Goal: Task Accomplishment & Management: Complete application form

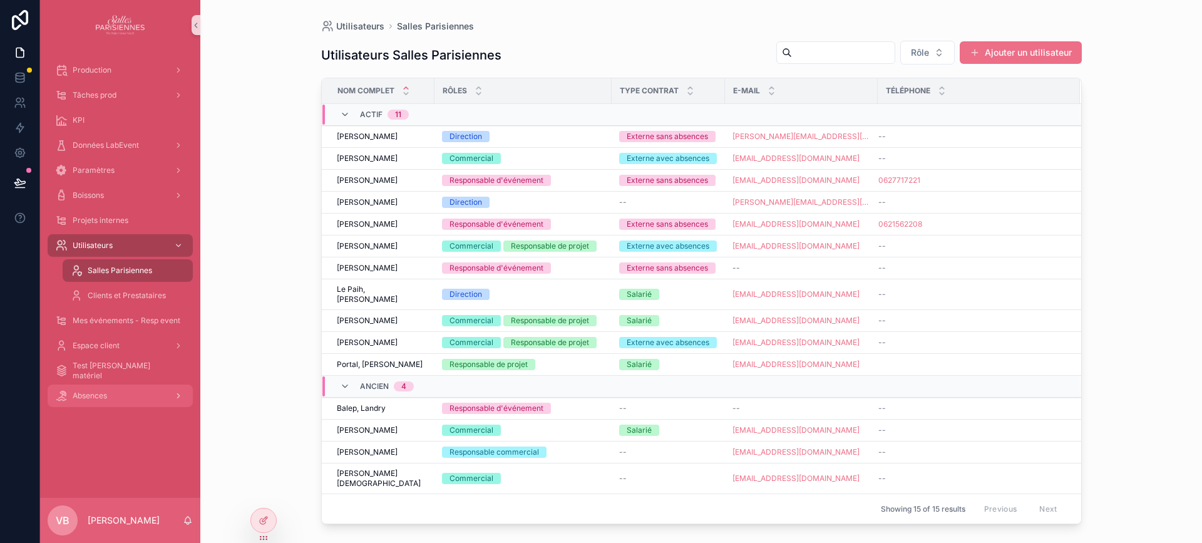
click at [111, 388] on div "Absences" at bounding box center [120, 396] width 130 height 20
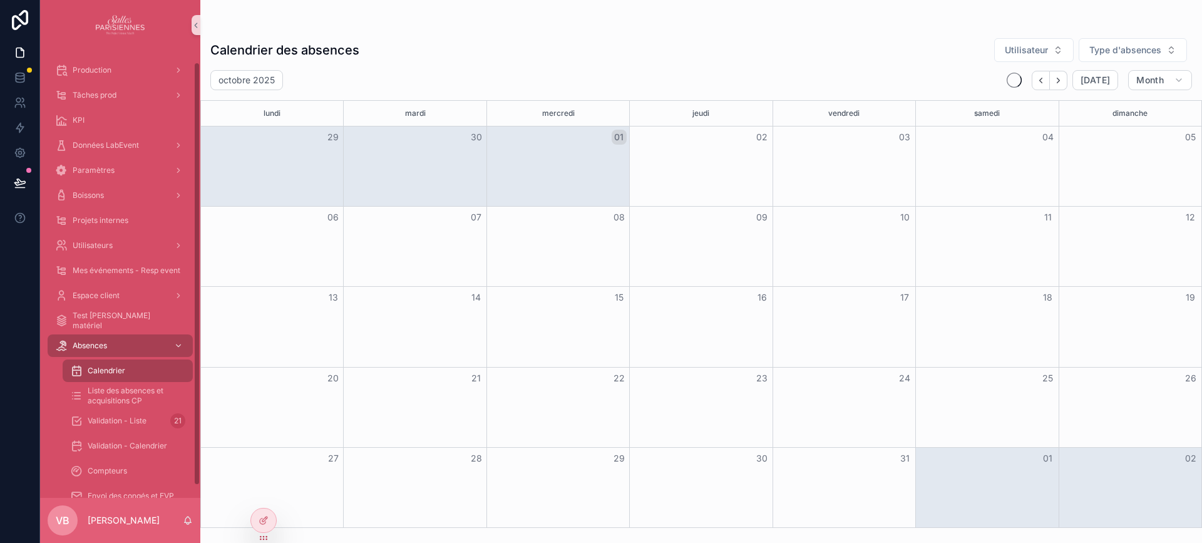
scroll to position [26, 0]
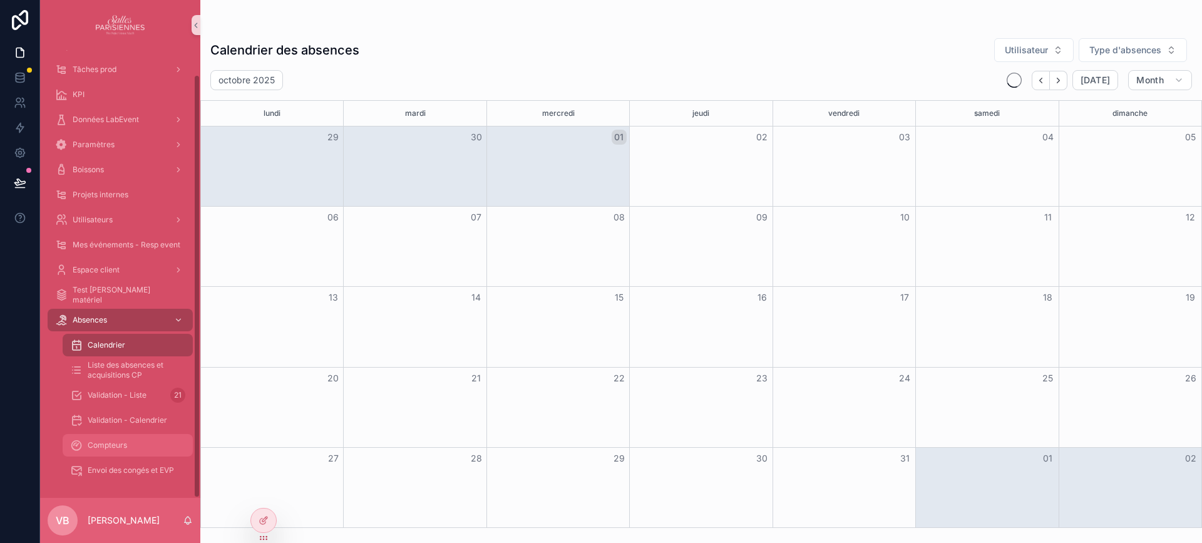
click at [147, 436] on div "Compteurs" at bounding box center [127, 445] width 115 height 20
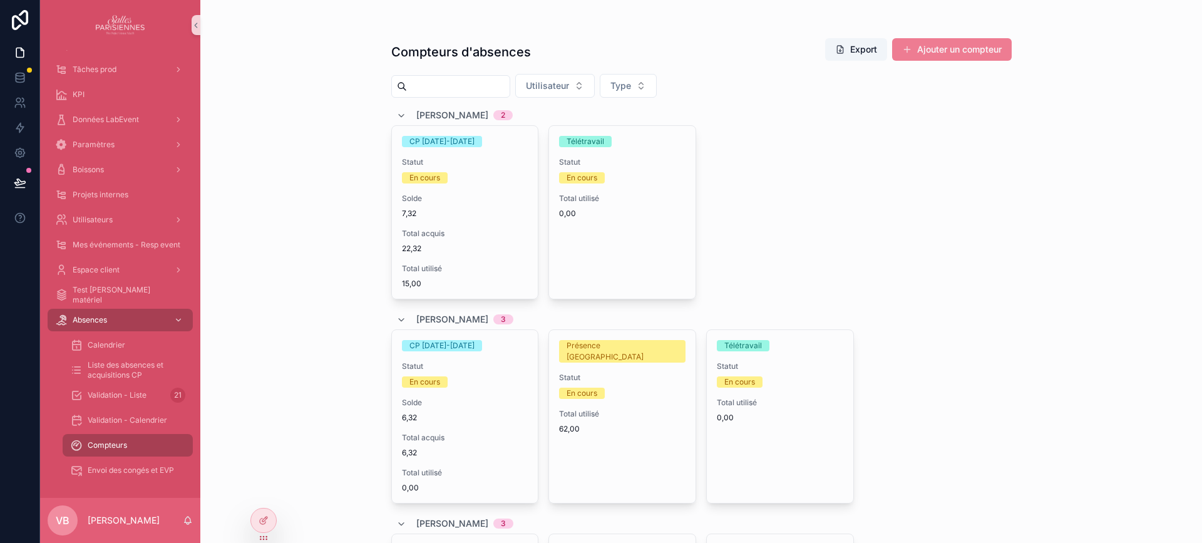
click at [931, 51] on button "Ajouter un compteur" at bounding box center [952, 49] width 120 height 23
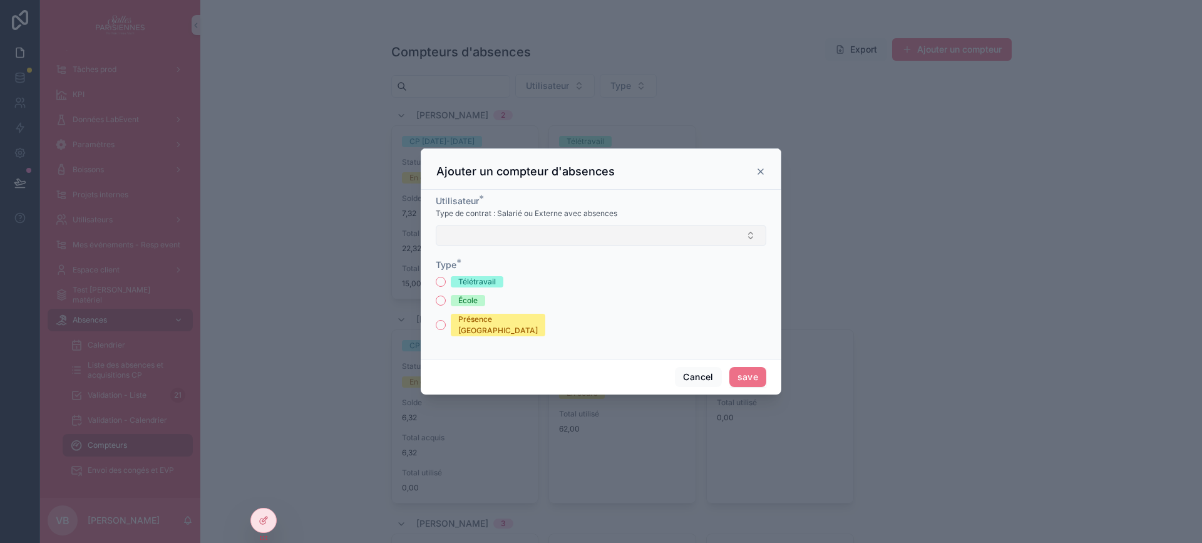
click at [535, 241] on button "Select Button" at bounding box center [601, 235] width 331 height 21
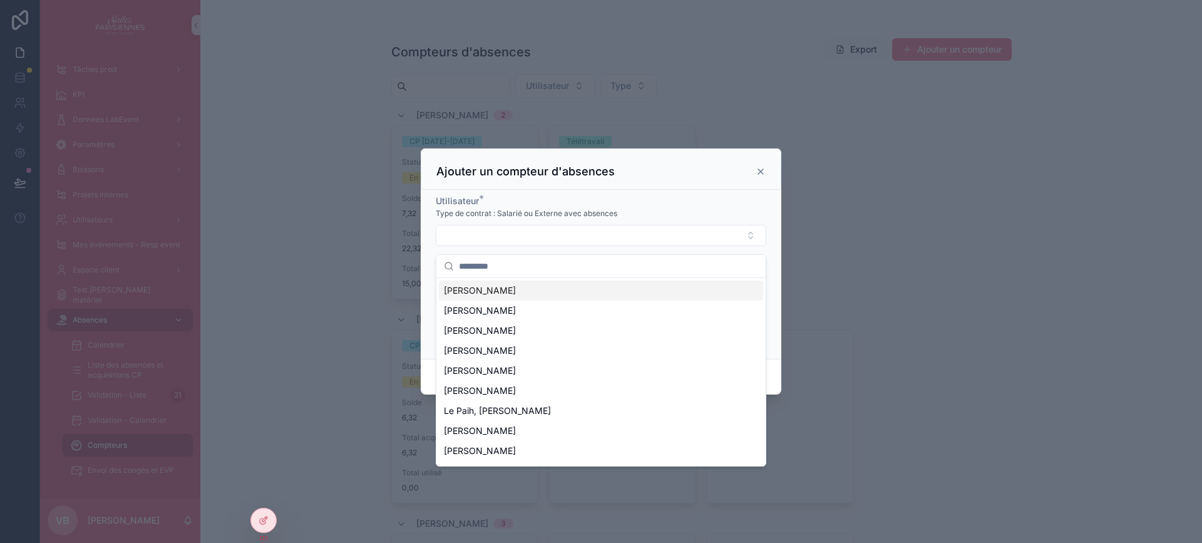
click at [628, 205] on div "Utilisateur *" at bounding box center [601, 201] width 331 height 13
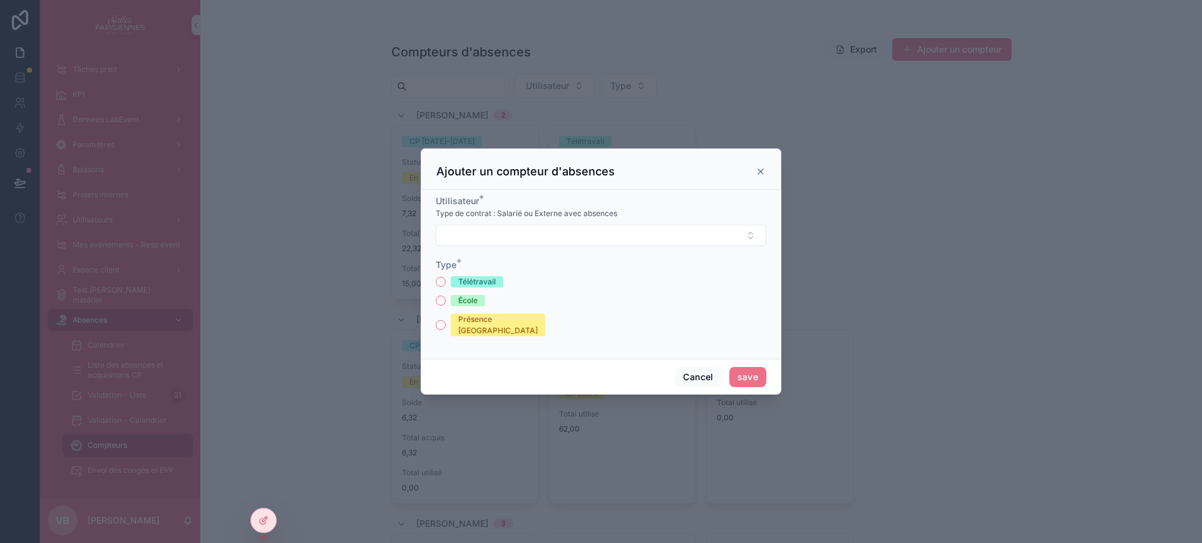
click at [758, 174] on icon "scrollable content" at bounding box center [760, 171] width 5 height 5
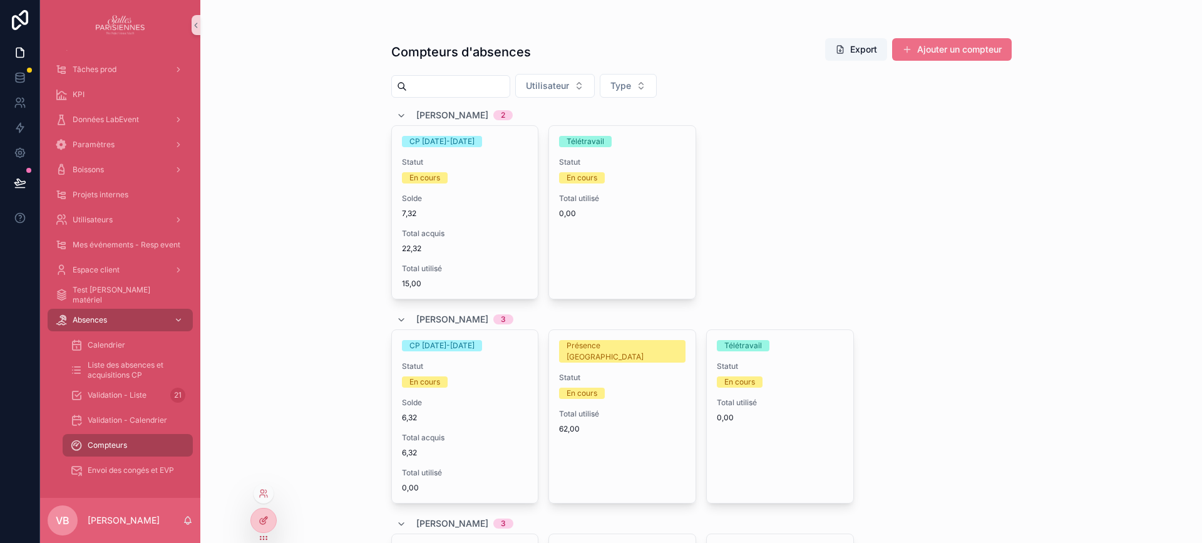
click at [260, 516] on icon at bounding box center [264, 520] width 10 height 10
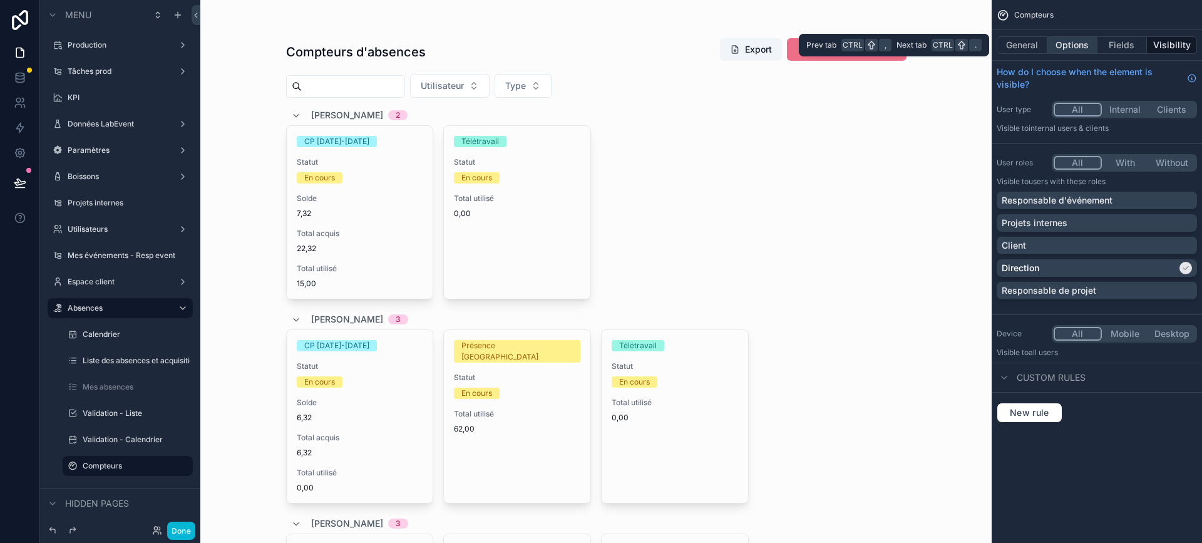
click at [1072, 46] on button "Options" at bounding box center [1072, 45] width 50 height 18
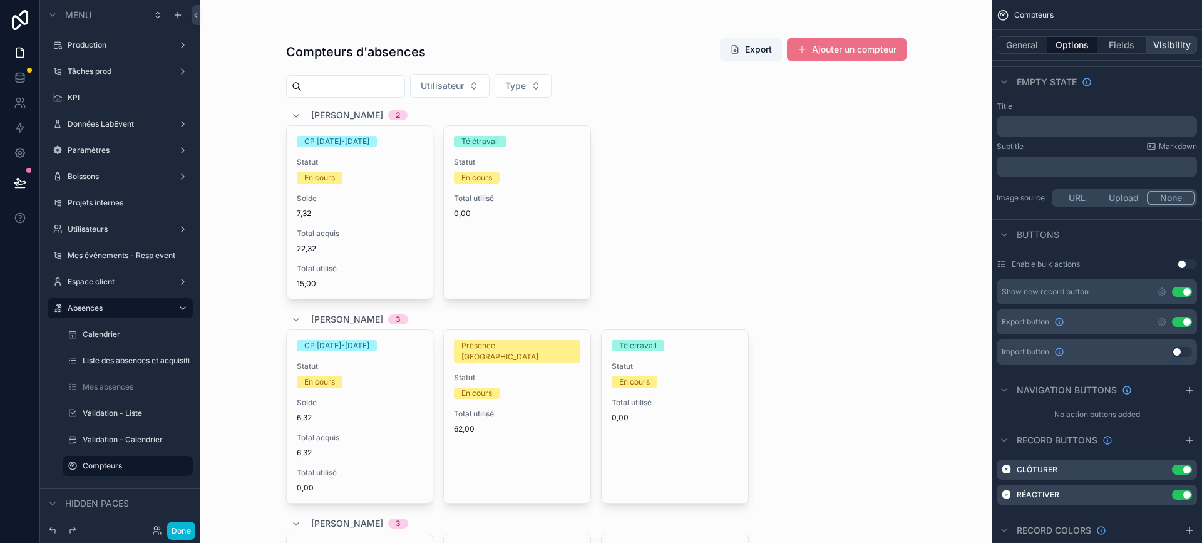
scroll to position [188, 0]
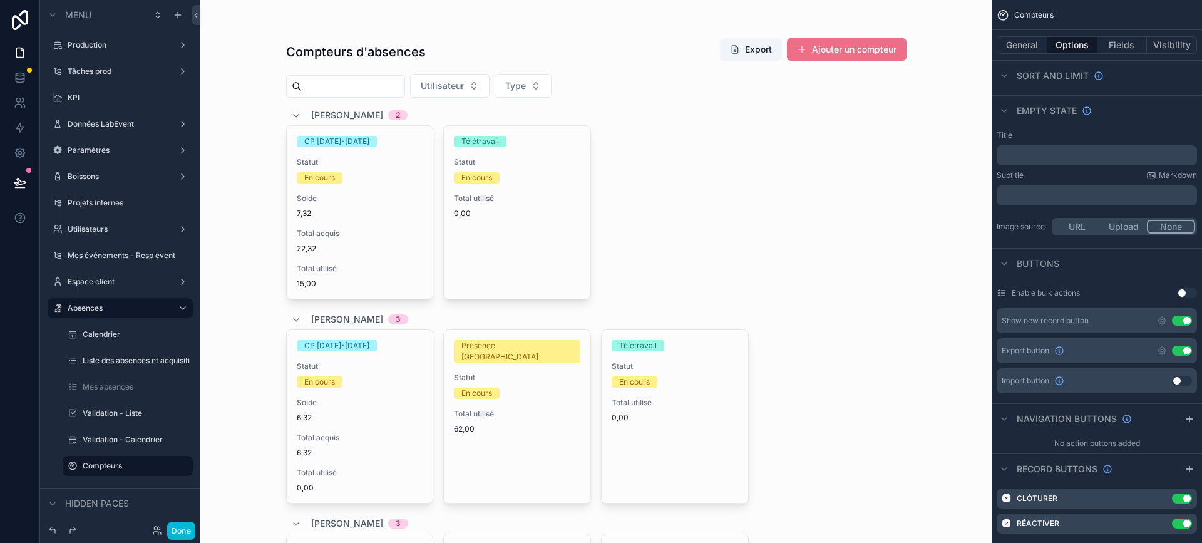
click at [815, 50] on button "Ajouter un compteur" at bounding box center [847, 49] width 120 height 23
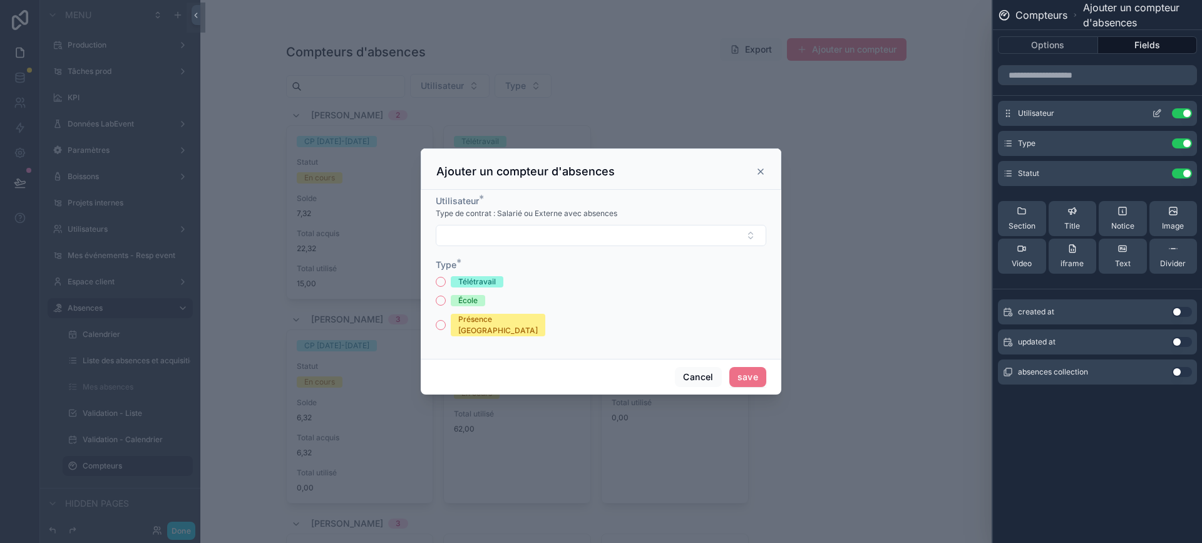
click at [1159, 113] on icon at bounding box center [1158, 112] width 5 height 5
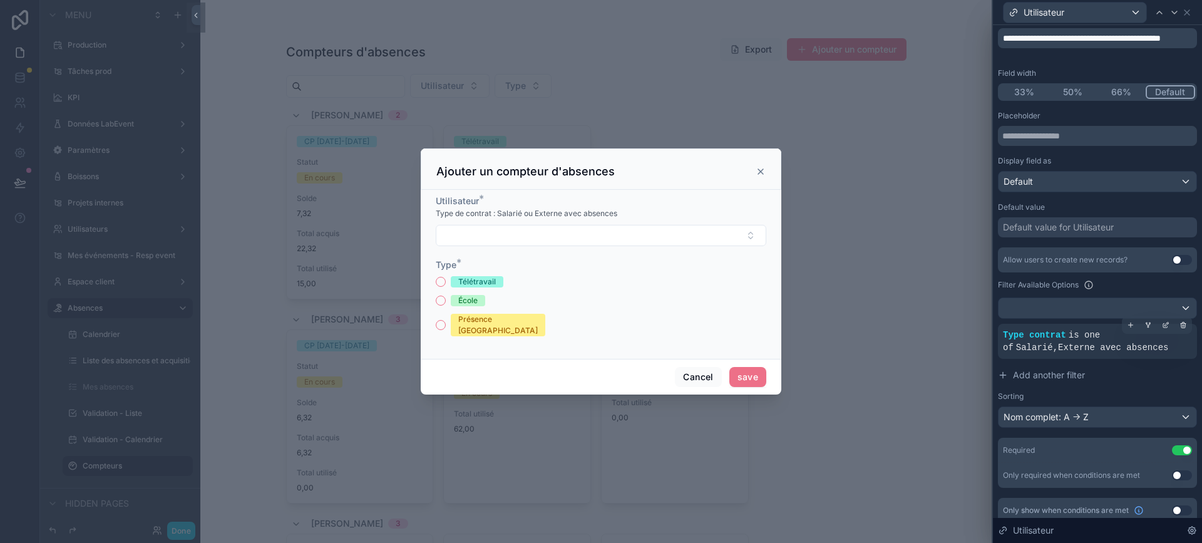
scroll to position [95, 0]
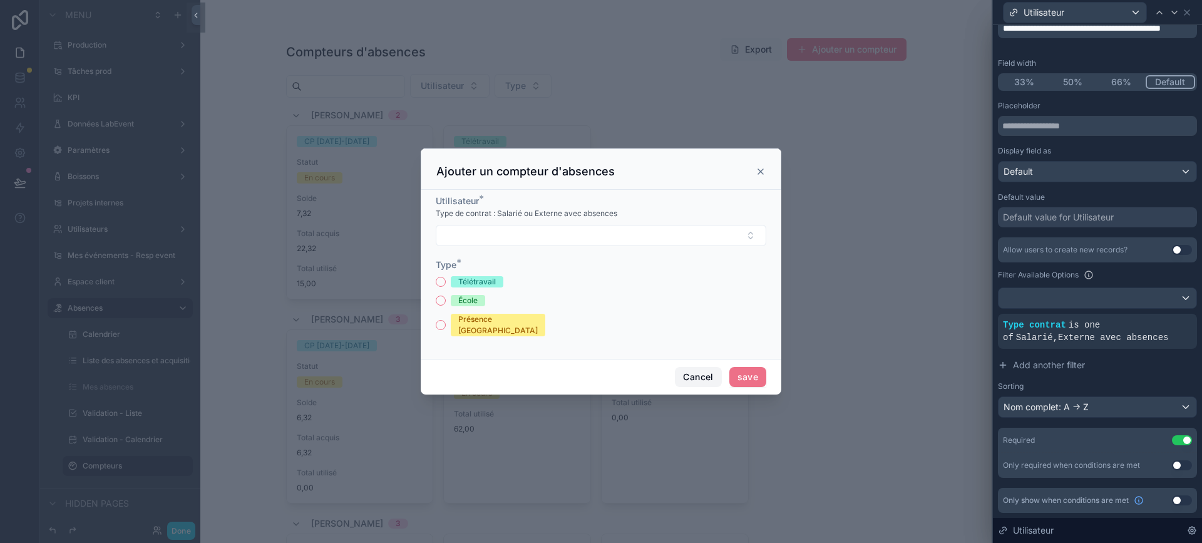
click at [699, 369] on button "Cancel" at bounding box center [698, 377] width 46 height 20
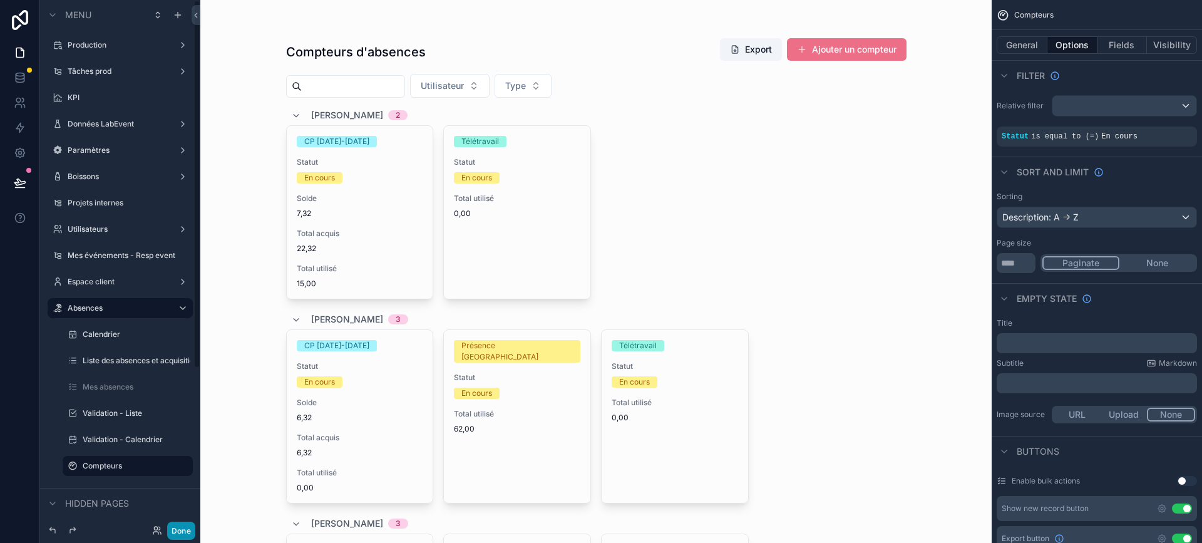
click at [180, 525] on button "Done" at bounding box center [181, 530] width 28 height 18
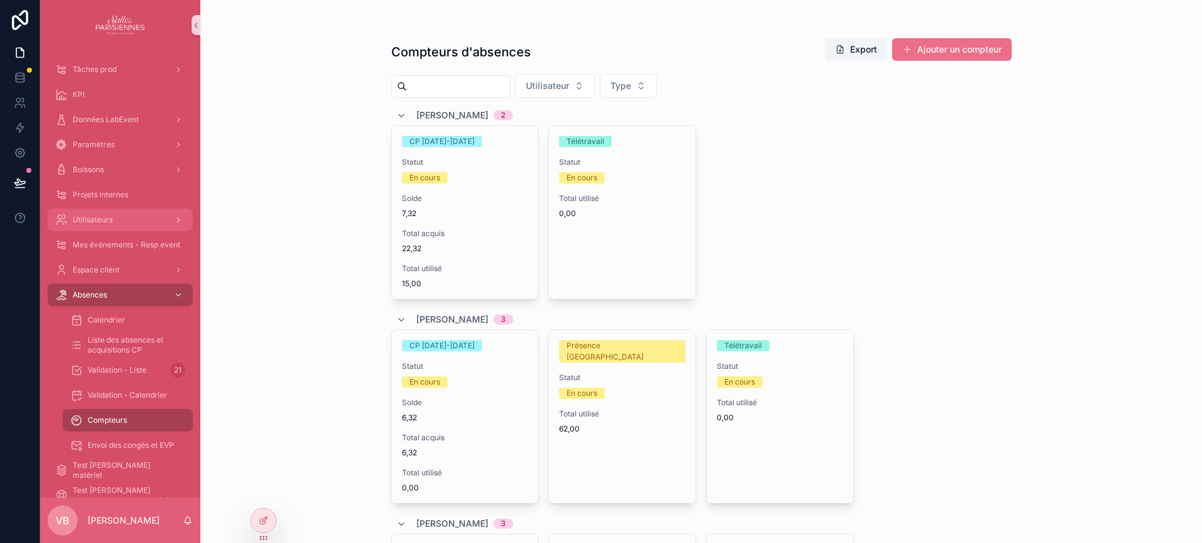
click at [143, 212] on div "Utilisateurs" at bounding box center [120, 220] width 130 height 20
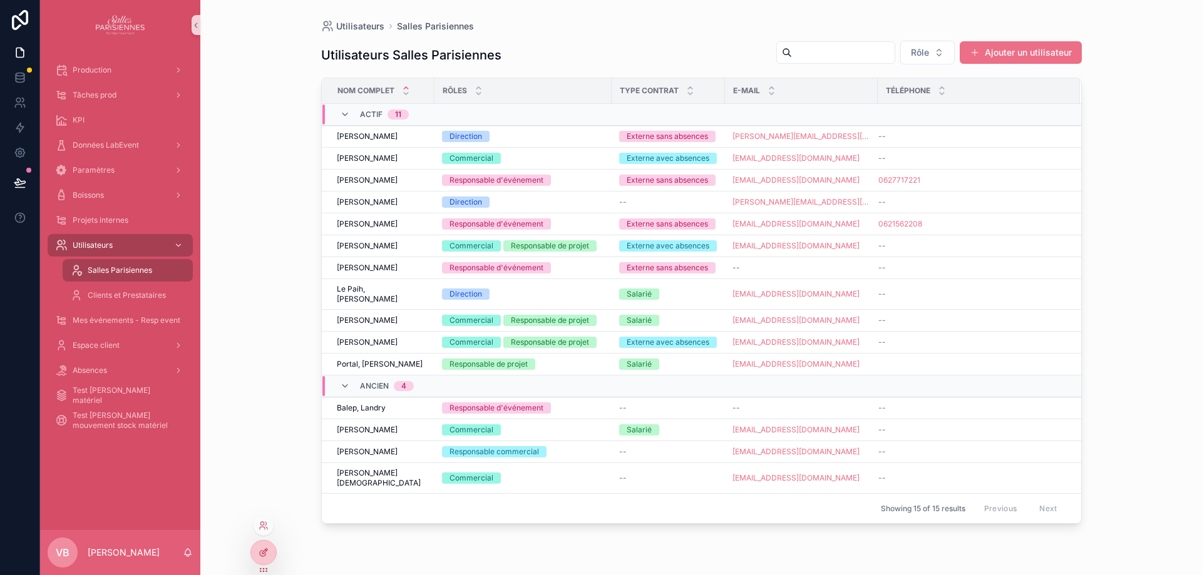
click at [264, 542] on icon at bounding box center [264, 551] width 5 height 5
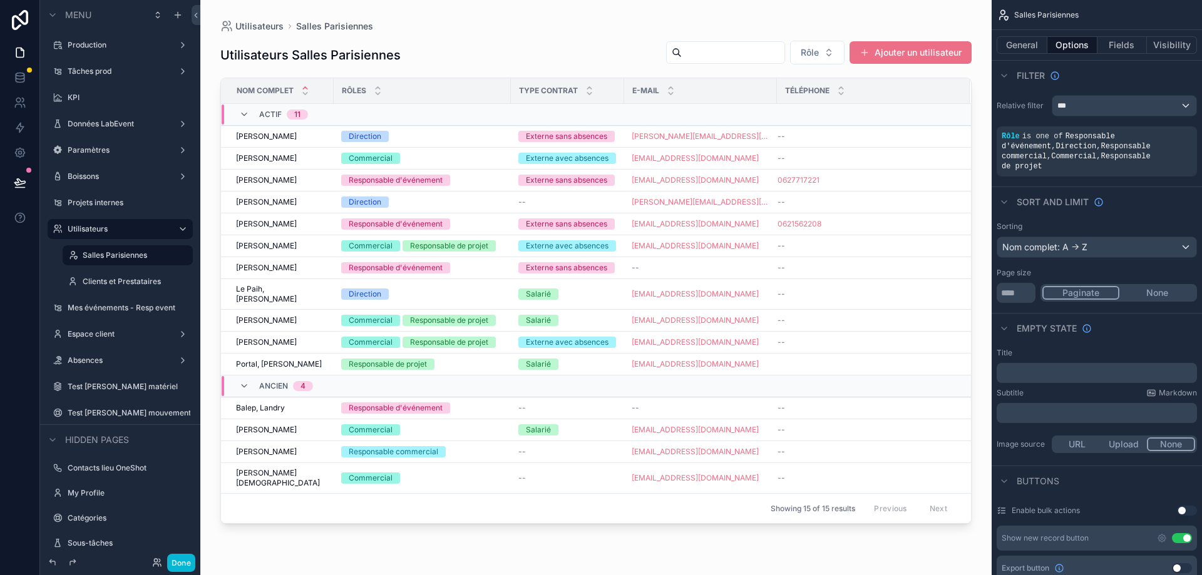
click at [916, 54] on div "scrollable content" at bounding box center [595, 280] width 791 height 560
click at [899, 52] on button "Ajouter un utilisateur" at bounding box center [910, 52] width 122 height 23
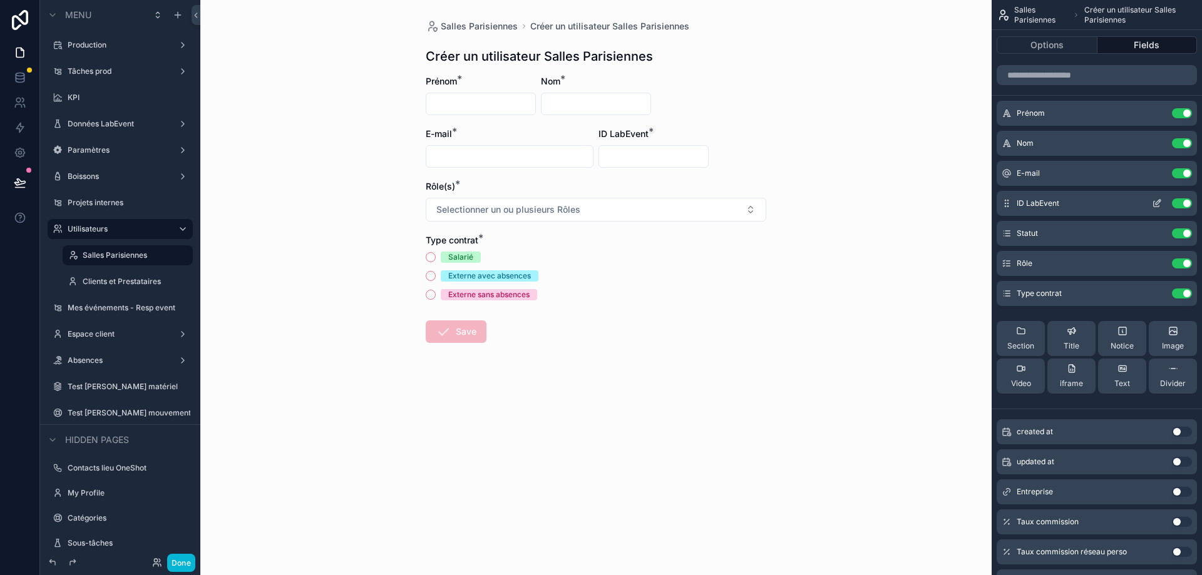
click at [1161, 200] on icon "scrollable content" at bounding box center [1158, 202] width 5 height 5
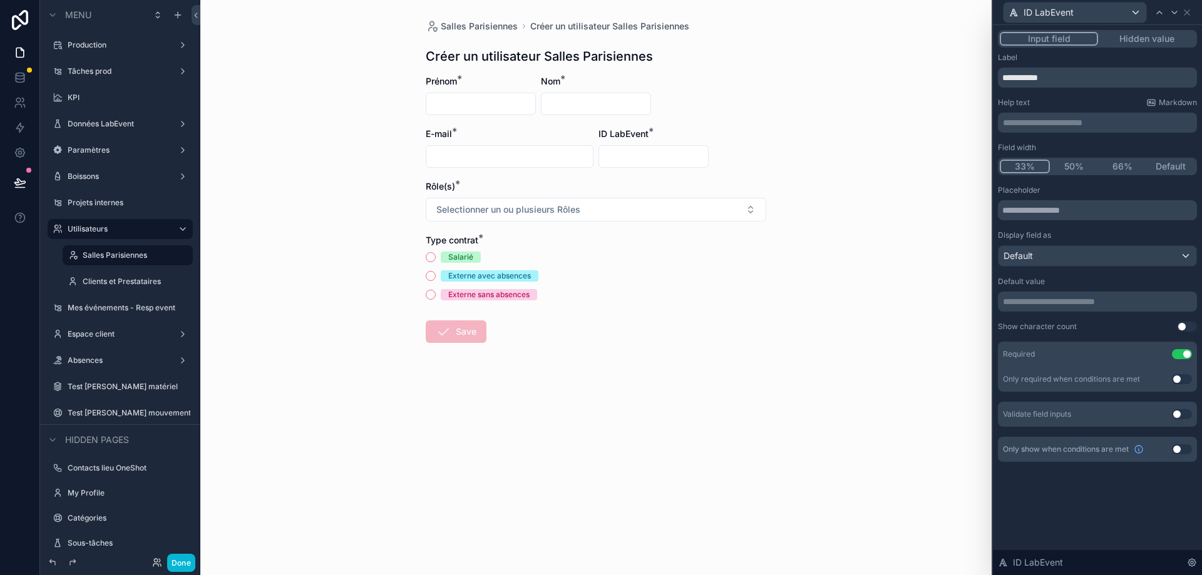
click at [1183, 357] on button "Use setting" at bounding box center [1182, 354] width 20 height 10
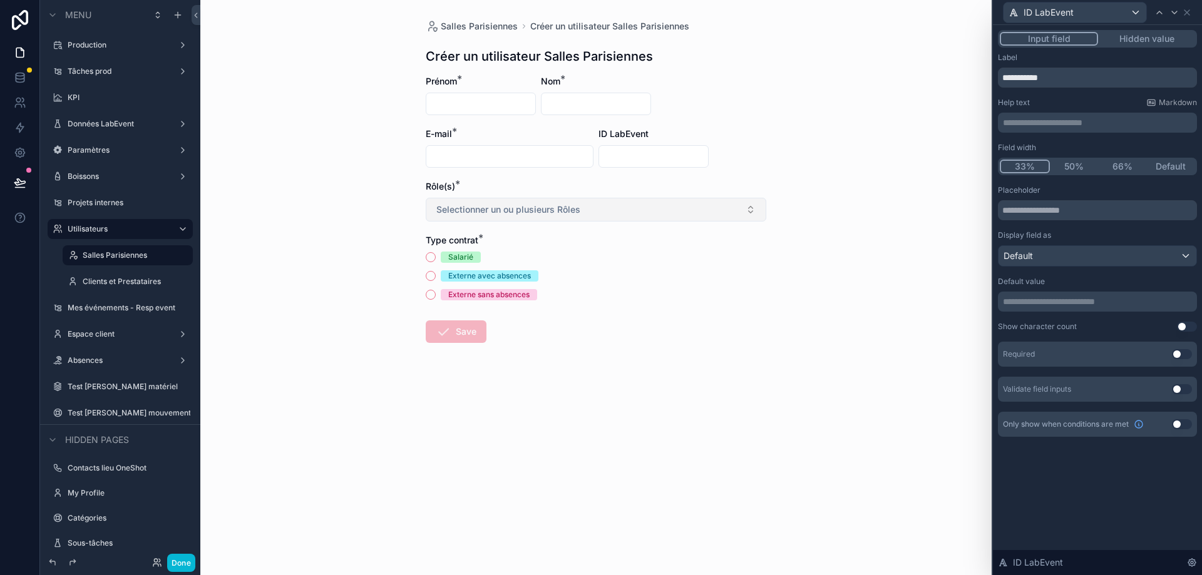
click at [529, 212] on span "Selectionner un ou plusieurs Rôles" at bounding box center [508, 209] width 144 height 13
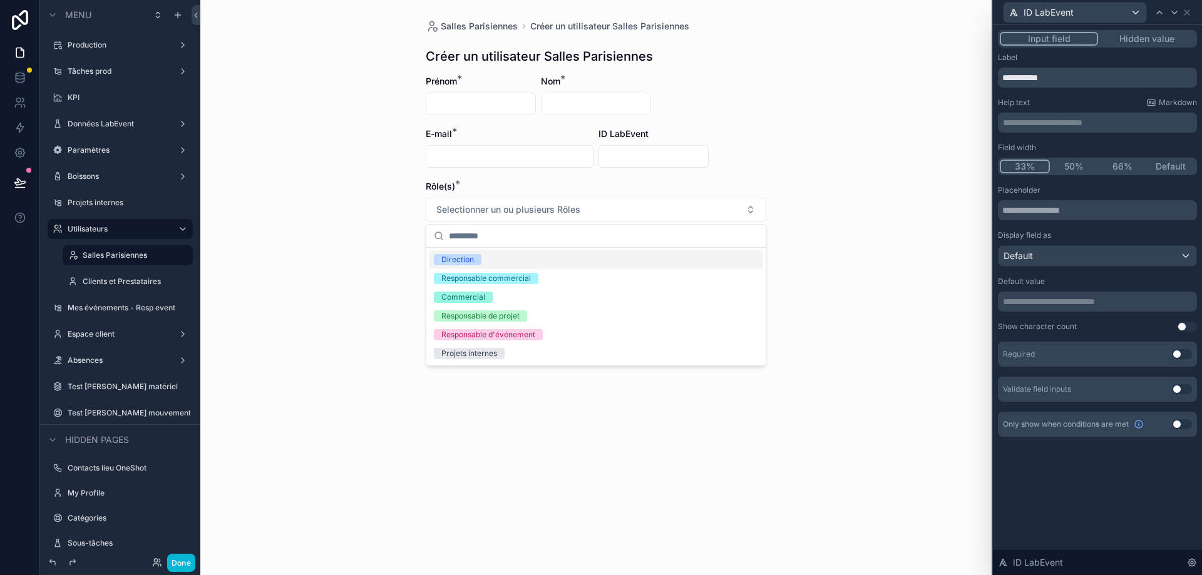
click at [1182, 352] on button "Use setting" at bounding box center [1182, 354] width 20 height 10
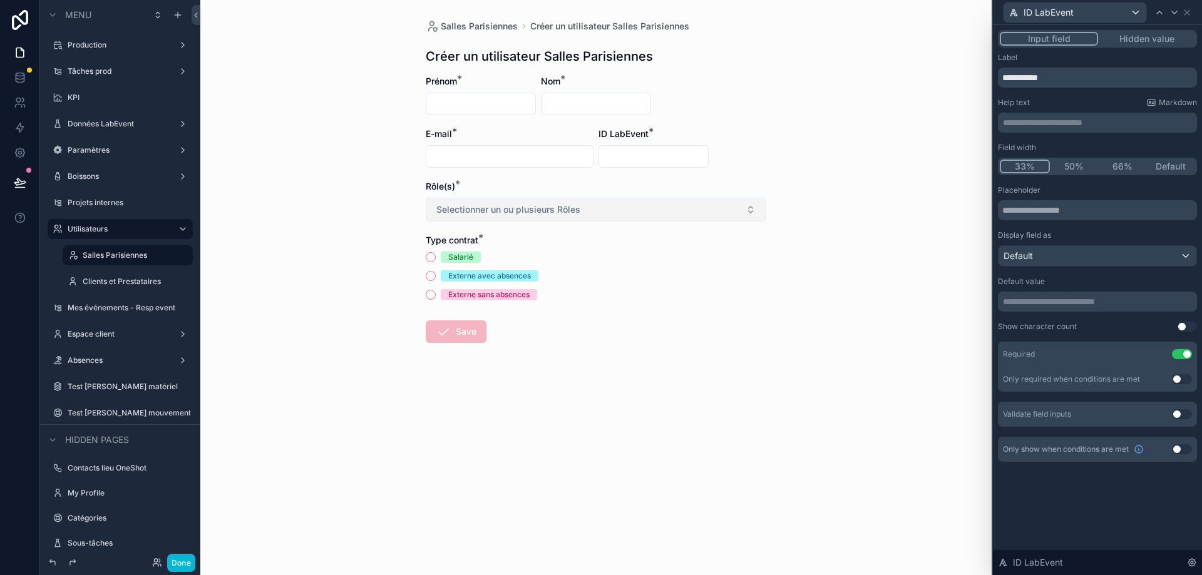
click at [477, 217] on button "Selectionner un ou plusieurs Rôles" at bounding box center [596, 210] width 341 height 24
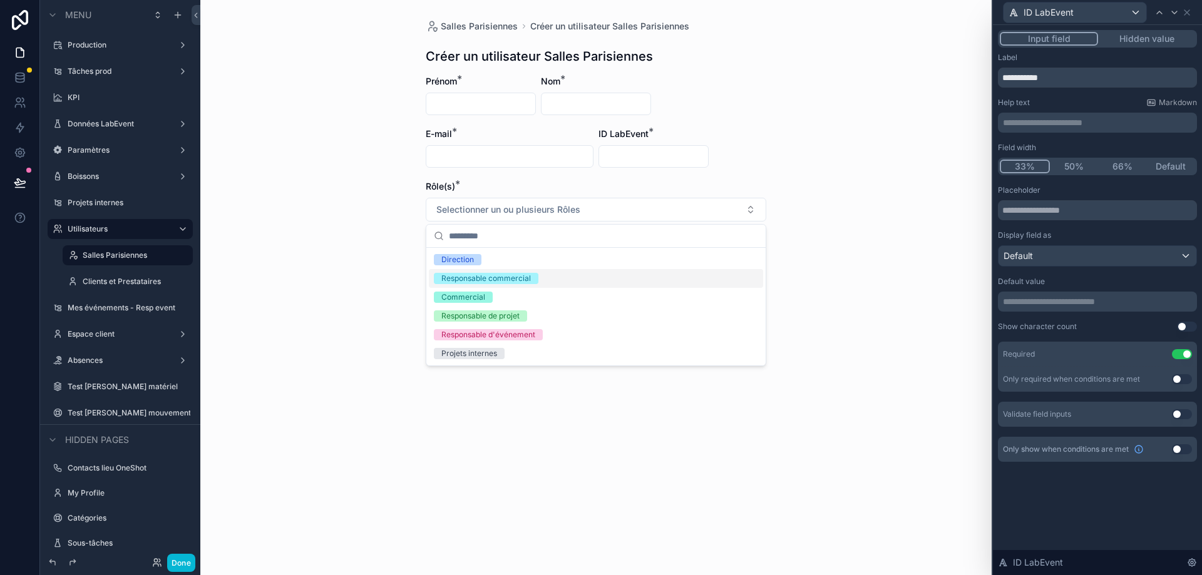
click at [1184, 377] on button "Use setting" at bounding box center [1182, 379] width 20 height 10
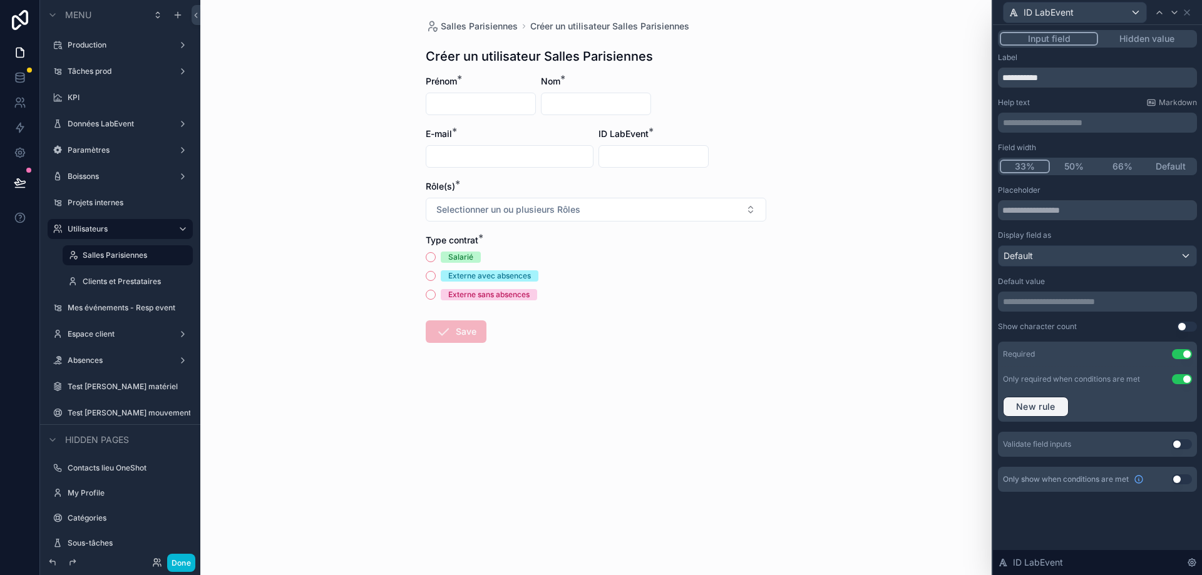
click at [1041, 402] on span "New rule" at bounding box center [1035, 406] width 49 height 11
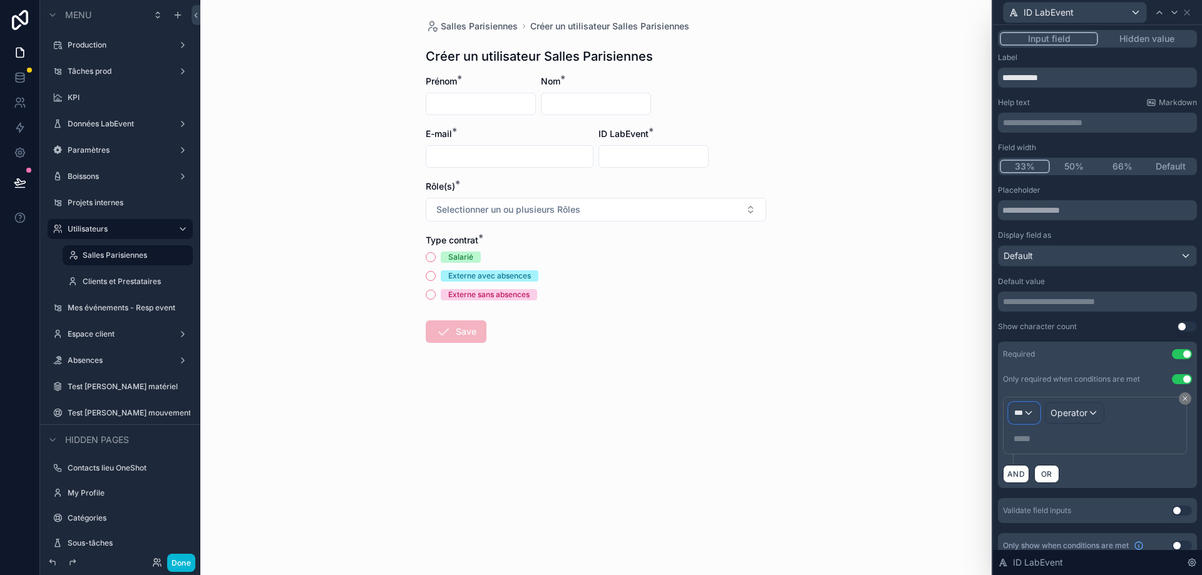
click at [1020, 409] on span "***" at bounding box center [1018, 413] width 9 height 10
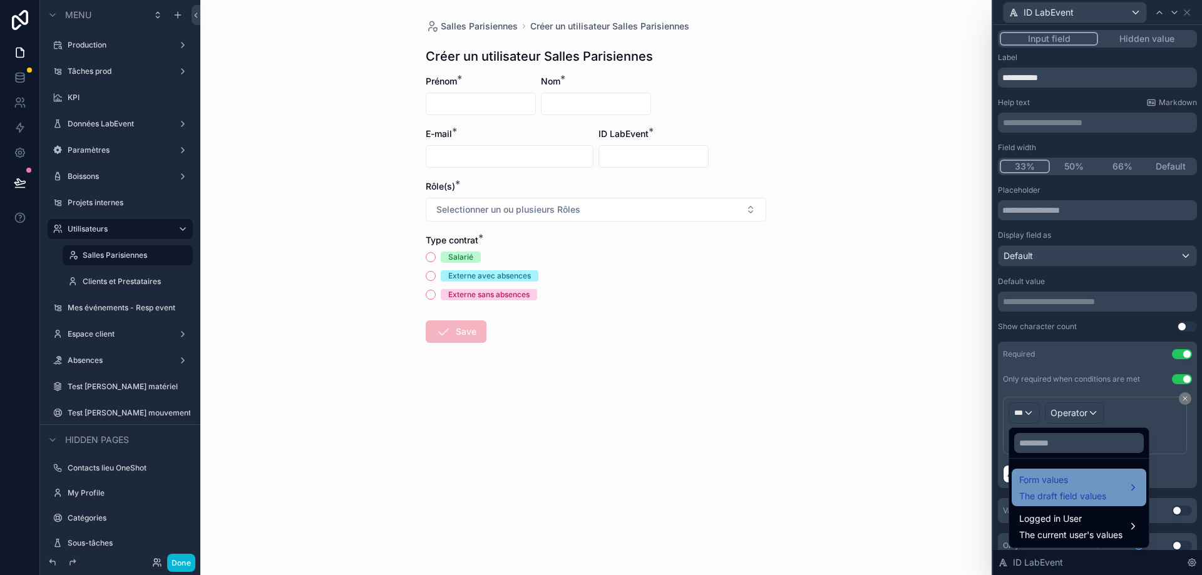
click at [1094, 486] on span "Form values" at bounding box center [1062, 480] width 87 height 15
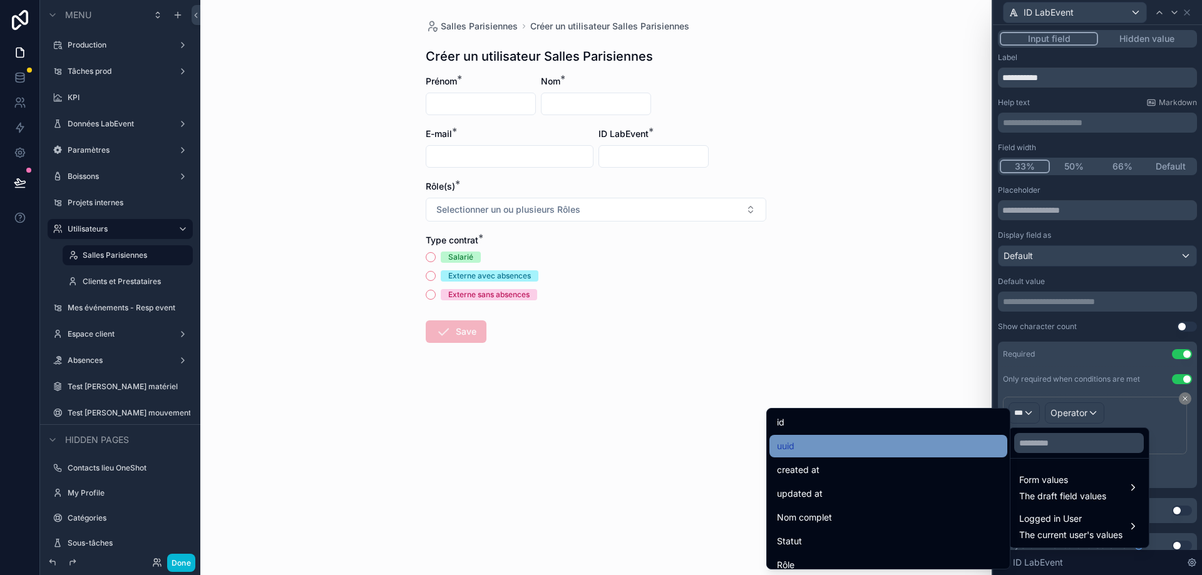
scroll to position [63, 0]
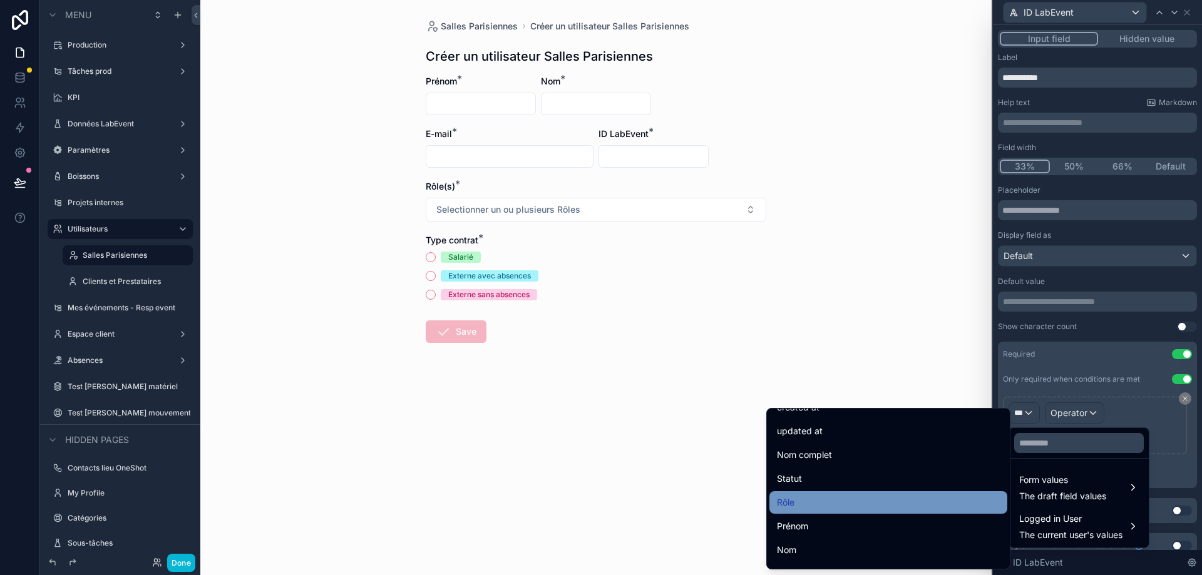
click at [885, 495] on div "Rôle" at bounding box center [888, 502] width 223 height 15
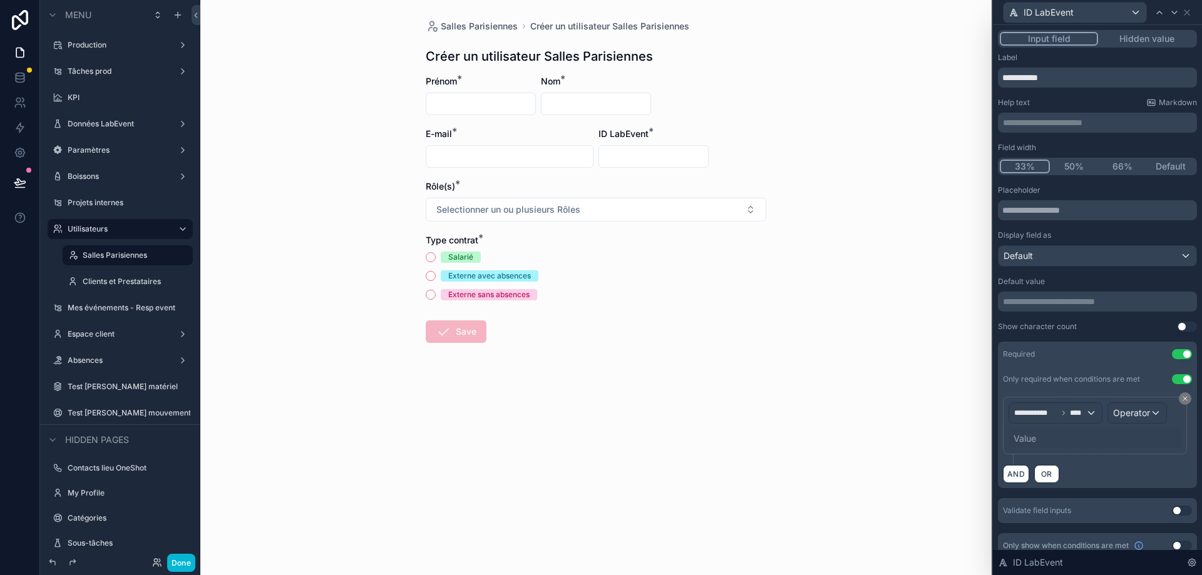
click at [1060, 436] on div "Value" at bounding box center [1094, 439] width 173 height 20
click at [1145, 407] on span "Operator" at bounding box center [1131, 413] width 37 height 13
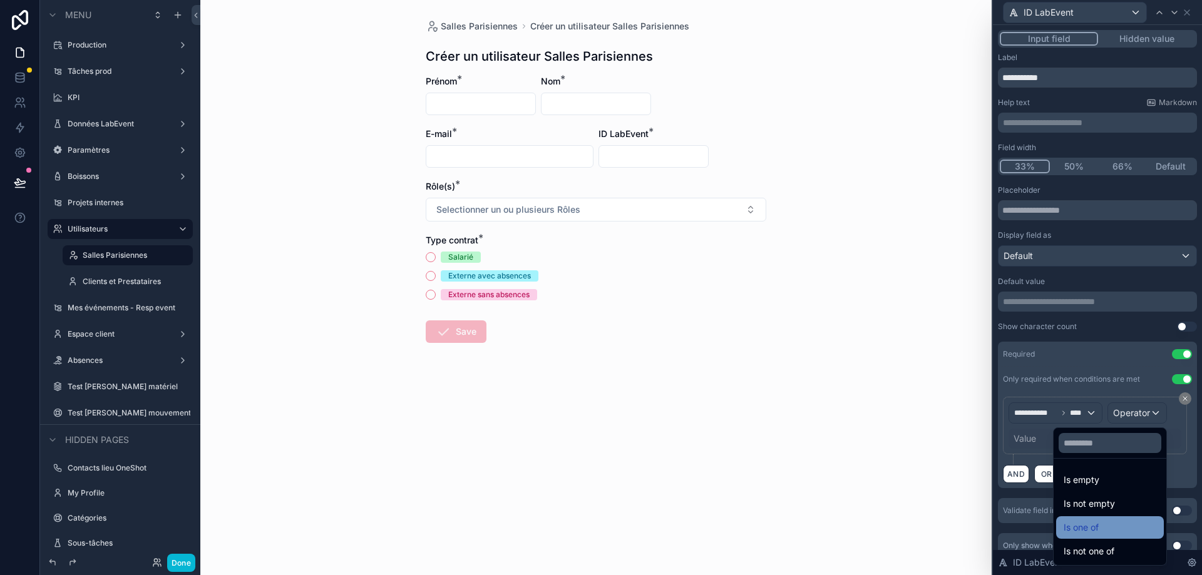
click at [1101, 520] on div "Is one of" at bounding box center [1110, 527] width 108 height 23
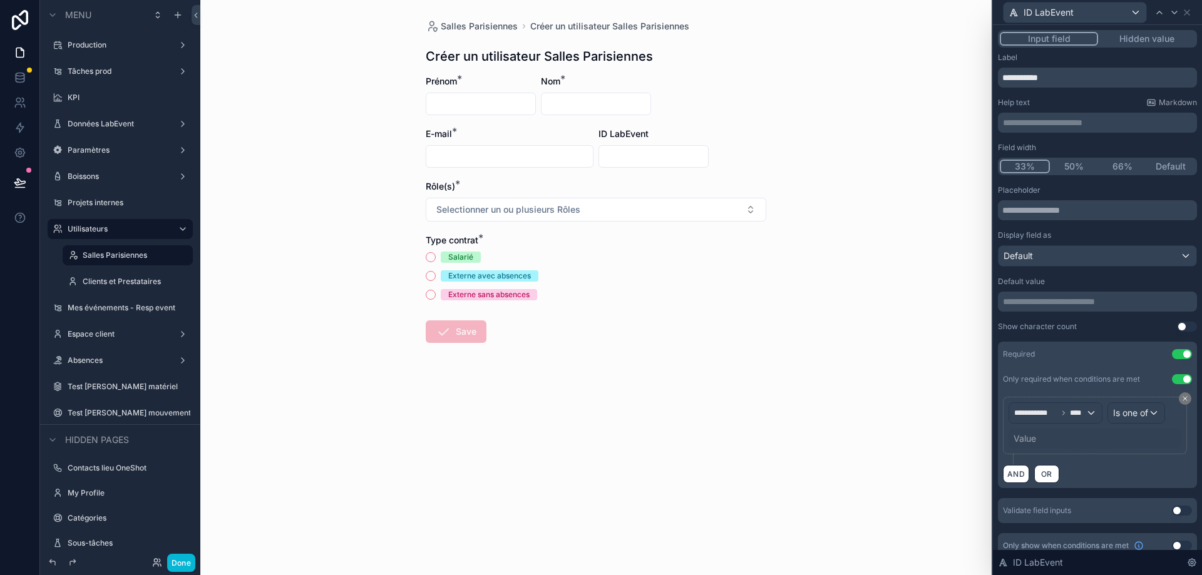
click at [1073, 436] on div "Value" at bounding box center [1094, 439] width 173 height 20
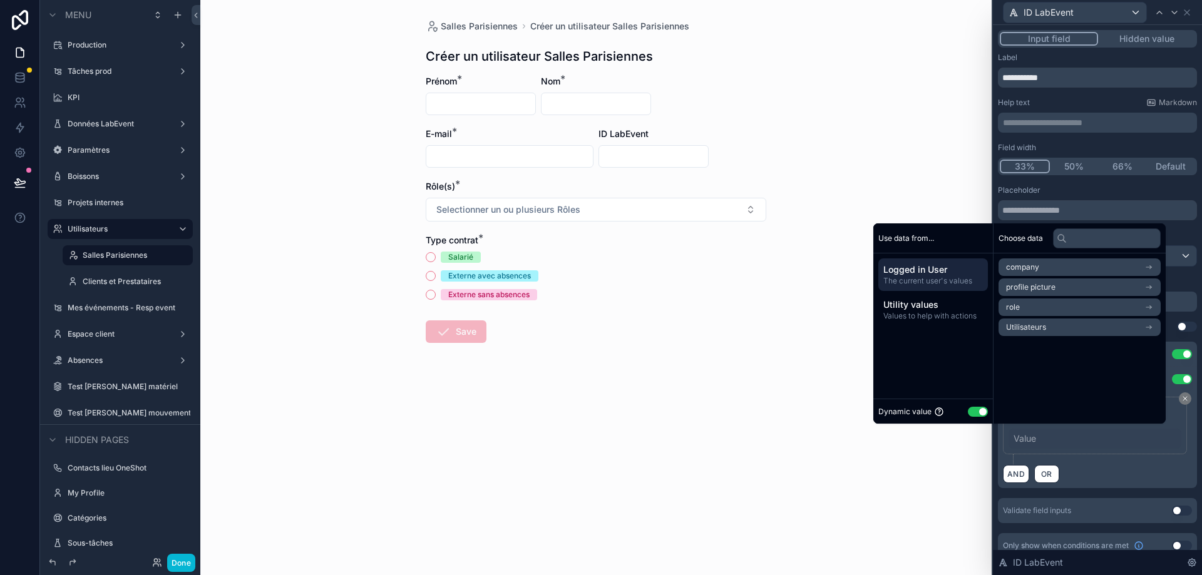
click at [969, 411] on button "Use setting" at bounding box center [978, 412] width 20 height 10
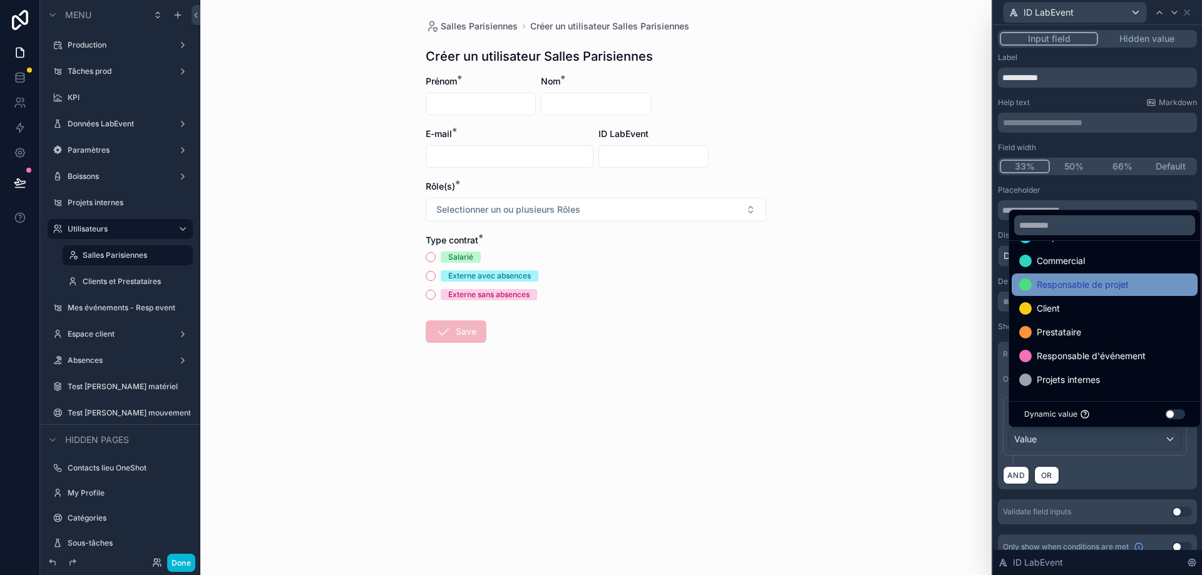
click at [1129, 280] on span "Responsable de projet" at bounding box center [1083, 284] width 92 height 15
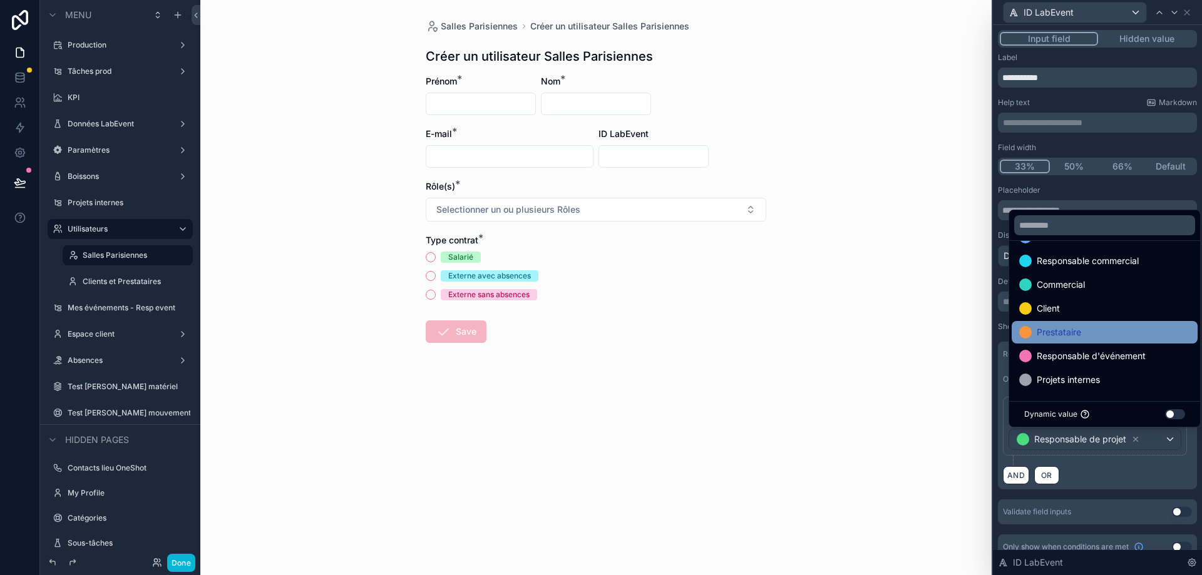
scroll to position [0, 0]
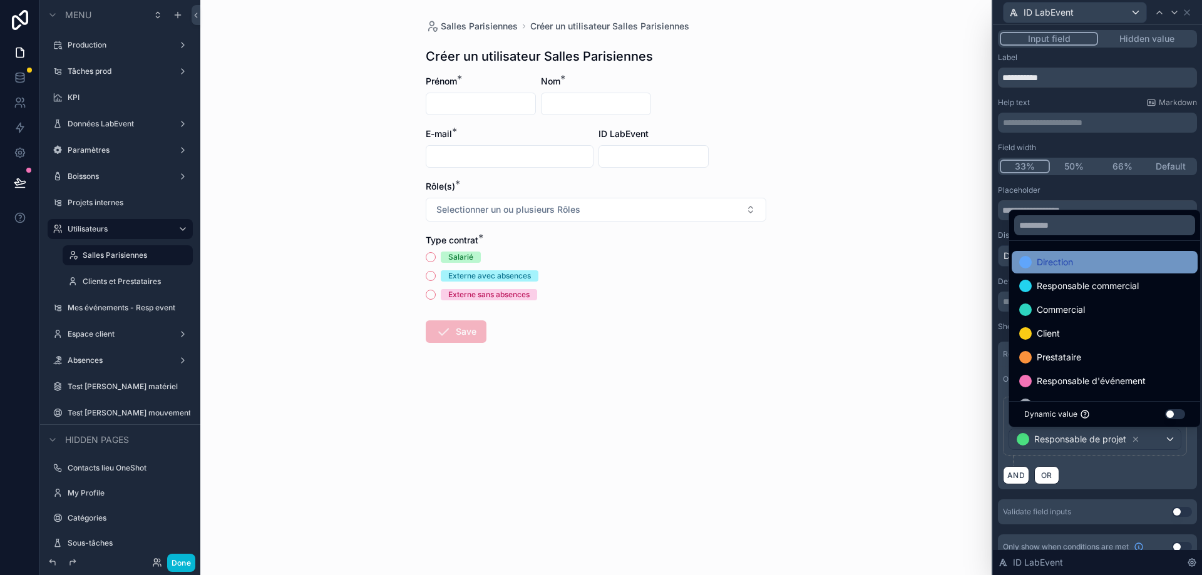
click at [1119, 260] on div "Direction" at bounding box center [1104, 262] width 171 height 15
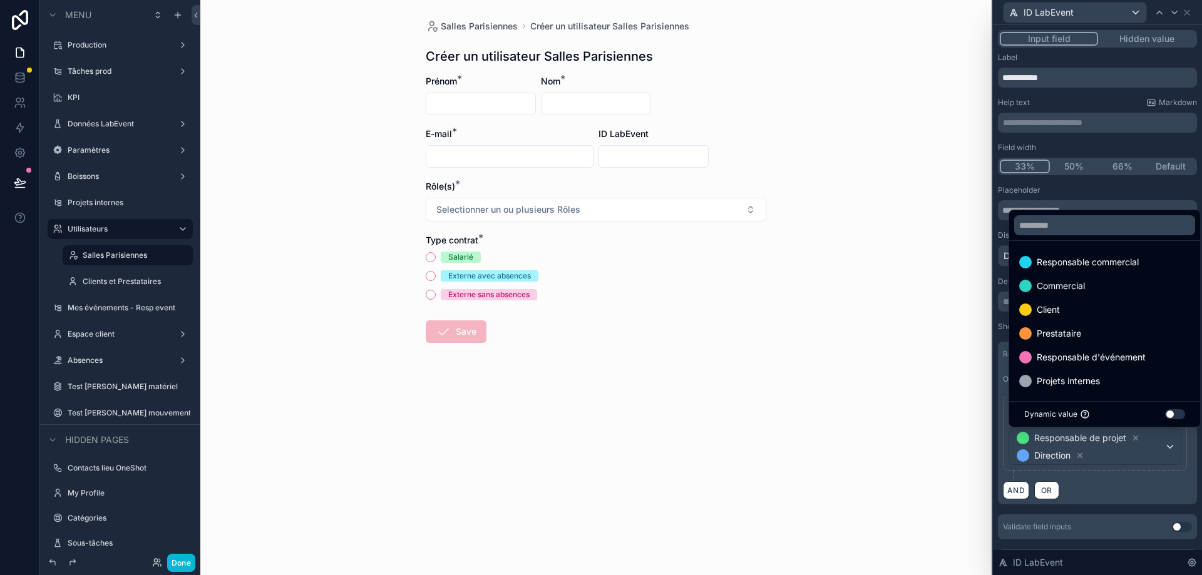
click at [1144, 483] on div "AND OR" at bounding box center [1097, 490] width 189 height 19
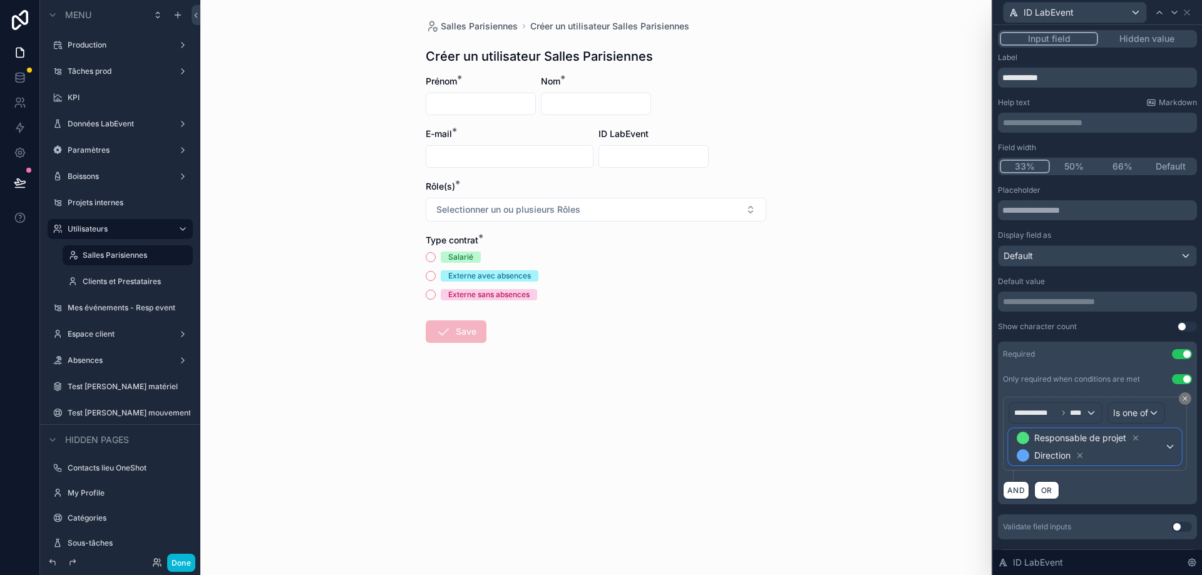
click at [1141, 453] on span "Responsable de projet Direction" at bounding box center [1089, 446] width 150 height 35
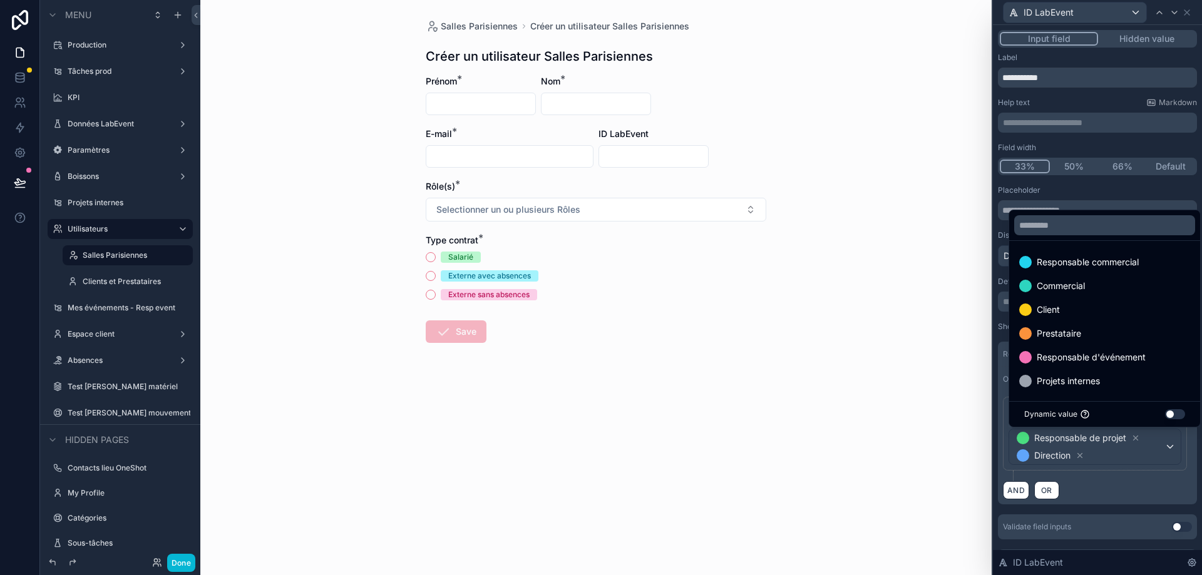
click at [1129, 488] on div at bounding box center [1097, 287] width 209 height 575
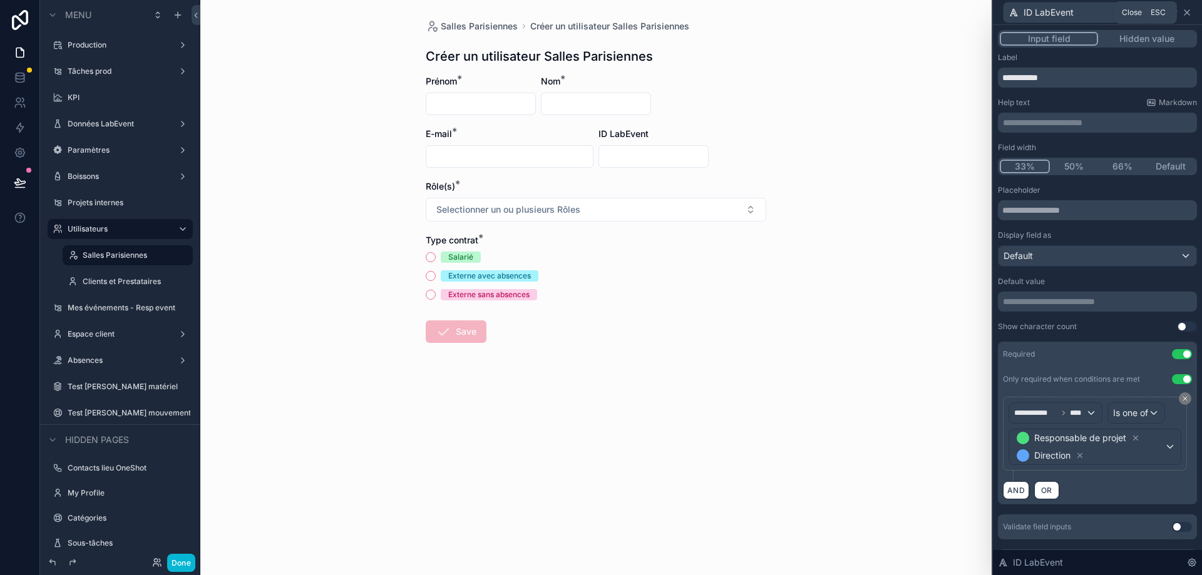
click at [1190, 13] on icon at bounding box center [1187, 13] width 10 height 10
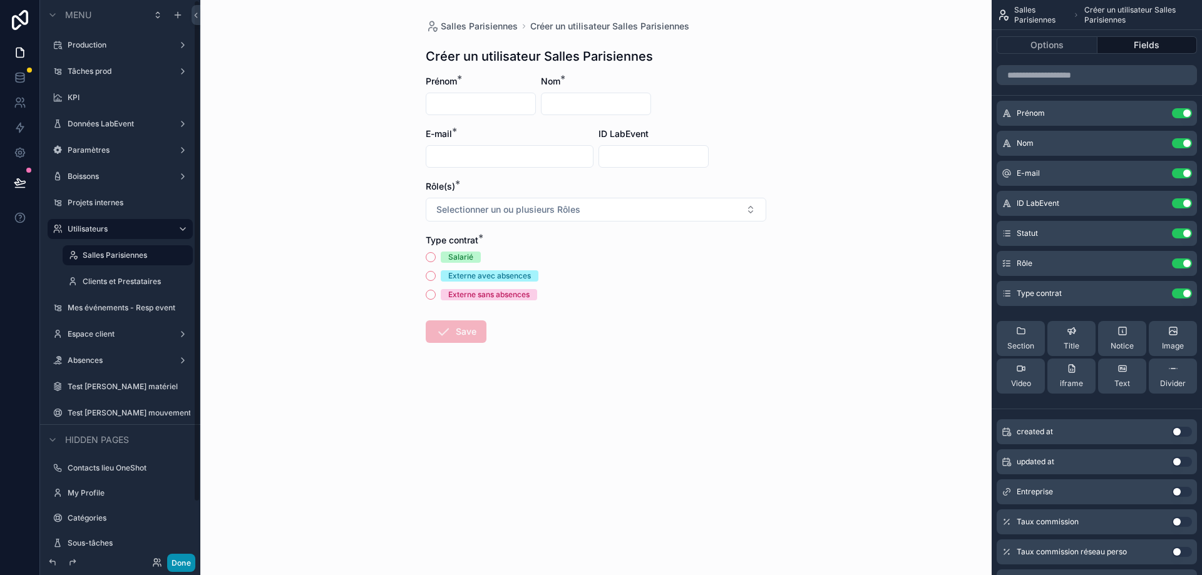
click at [183, 542] on button "Done" at bounding box center [181, 563] width 28 height 18
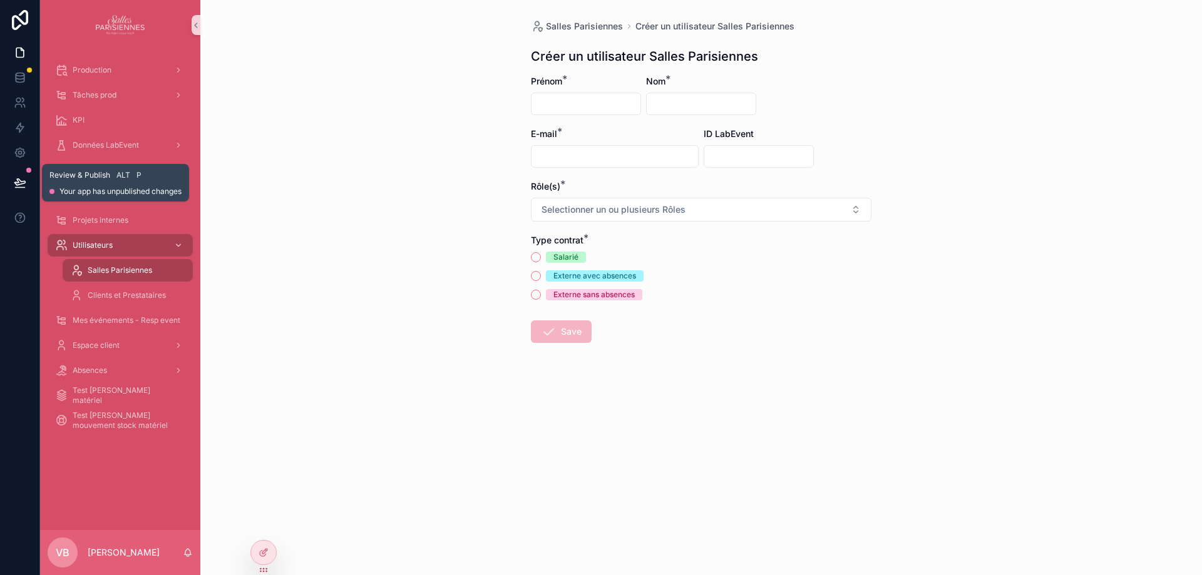
click at [25, 180] on icon at bounding box center [20, 183] width 13 height 13
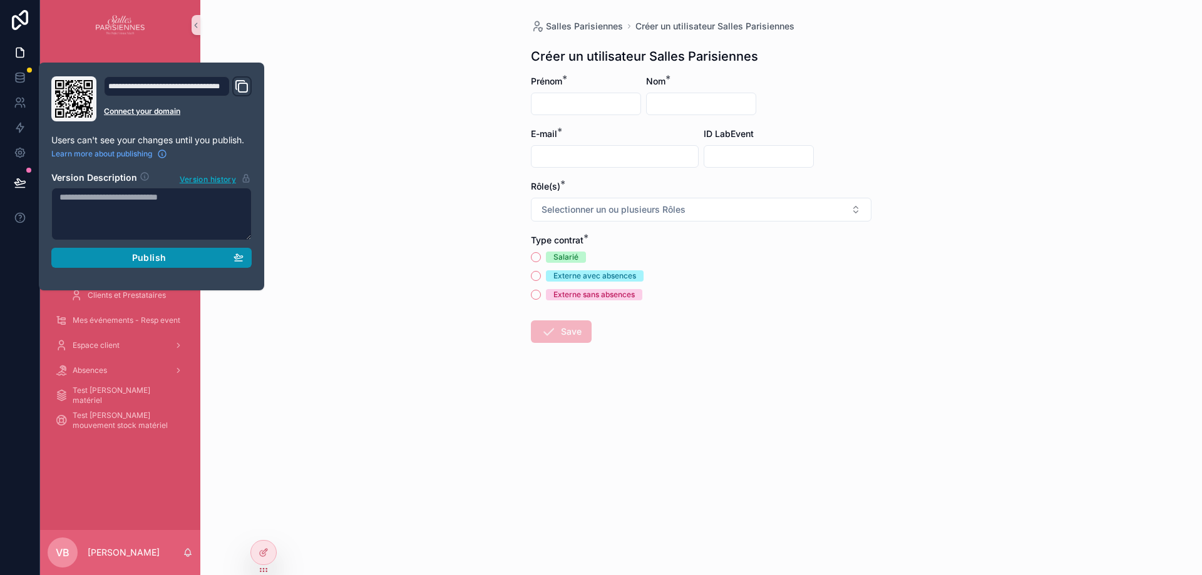
click at [156, 256] on span "Publish" at bounding box center [149, 257] width 34 height 11
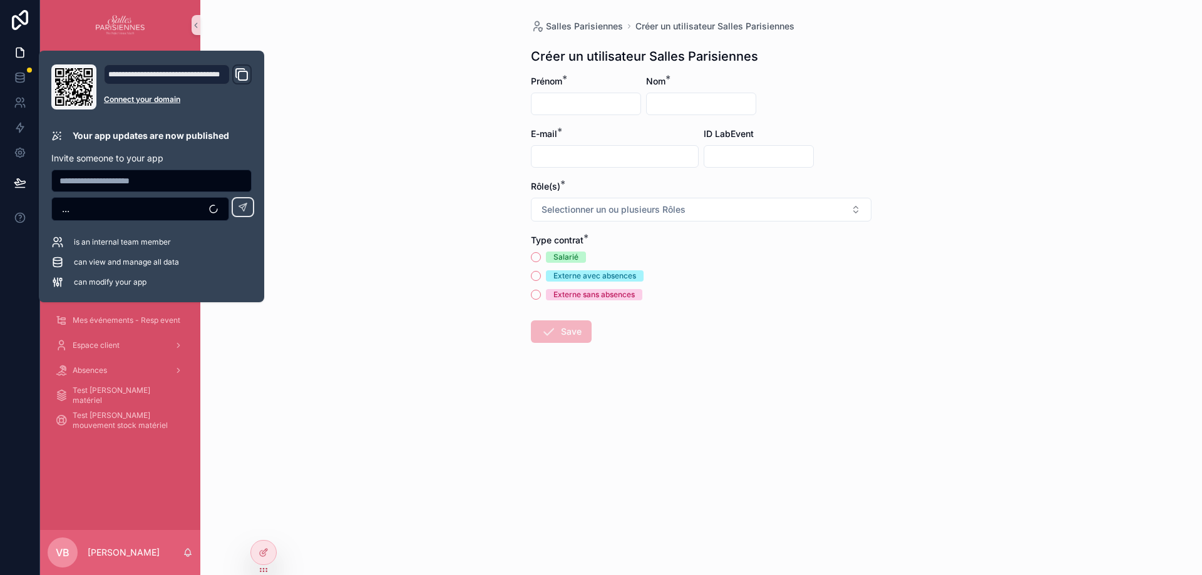
click at [441, 263] on div "Salles Parisiennes Créer un utilisateur Salles Parisiennes Créer un utilisateur…" at bounding box center [701, 287] width 1002 height 575
